Goal: Check status

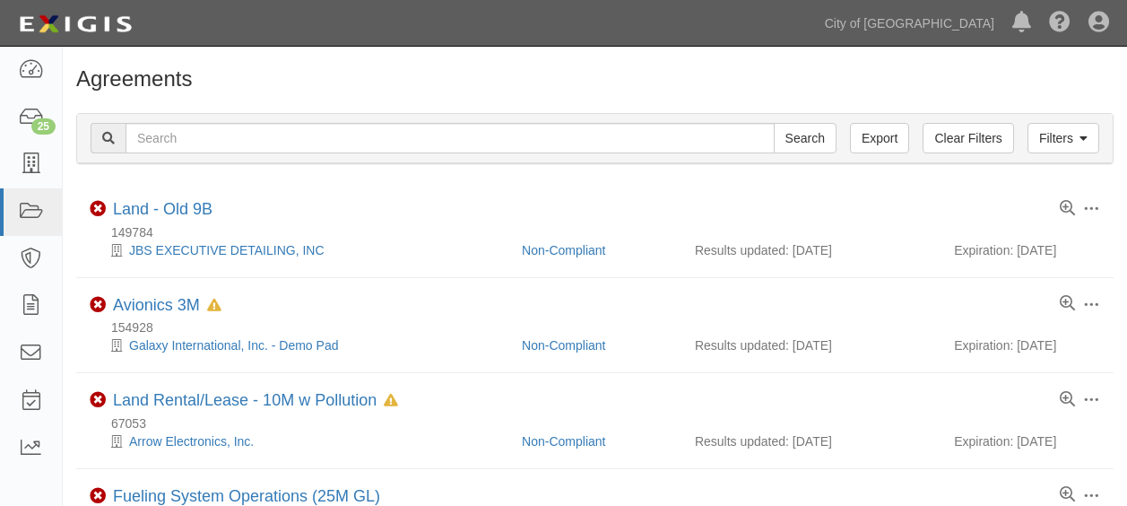
scroll to position [229, 0]
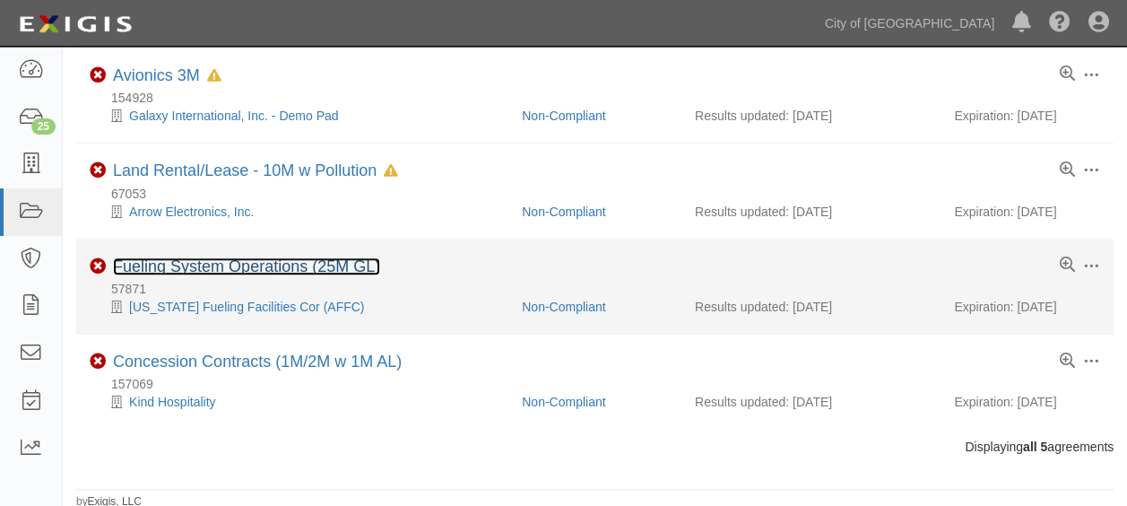
click at [256, 267] on link "Fueling System Operations (25M GL)" at bounding box center [246, 266] width 267 height 18
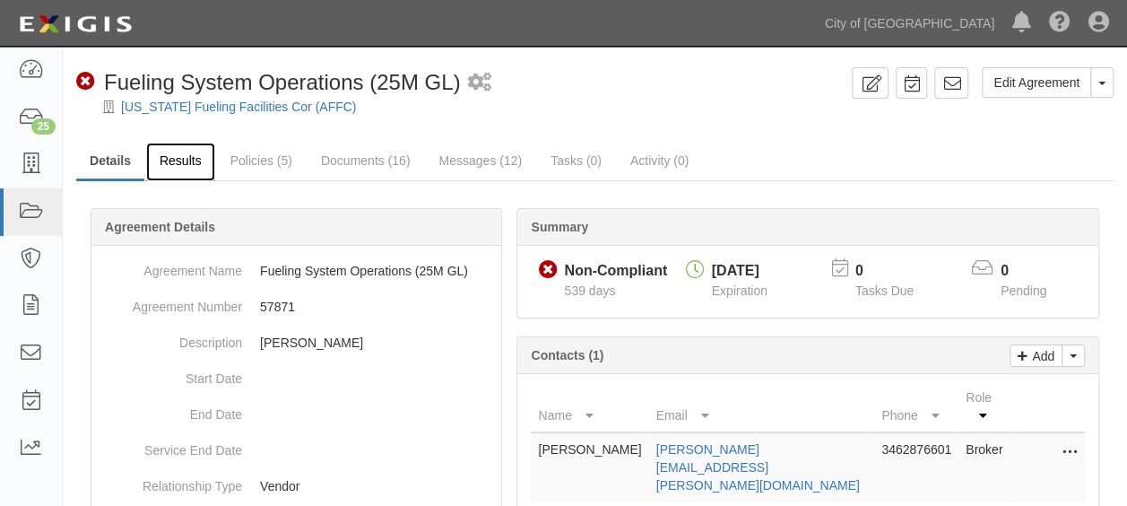
click at [184, 160] on link "Results" at bounding box center [180, 162] width 69 height 39
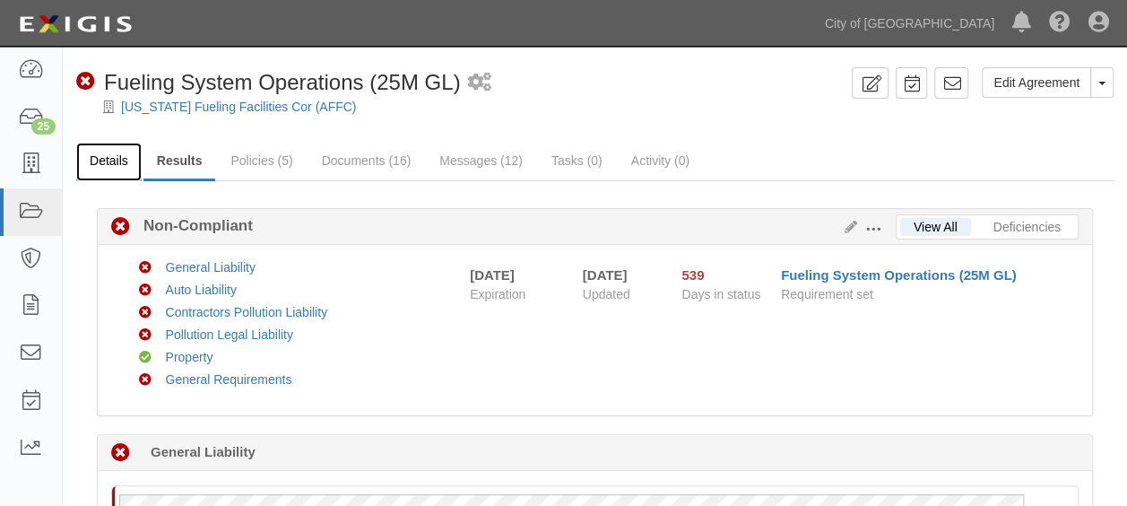
click at [98, 165] on link "Details" at bounding box center [108, 162] width 65 height 39
